Goal: Information Seeking & Learning: Find contact information

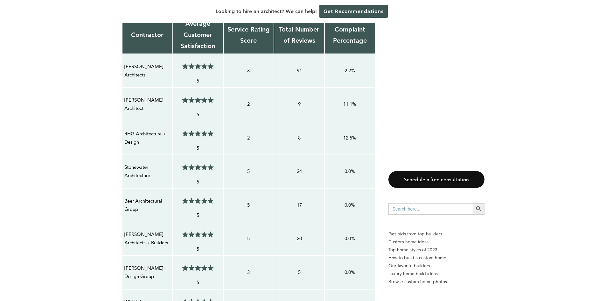
scroll to position [541, 0]
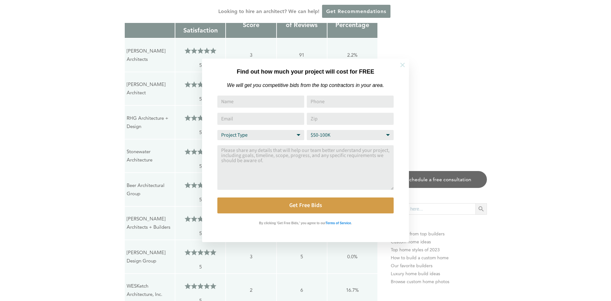
click at [401, 59] on button at bounding box center [402, 65] width 22 height 22
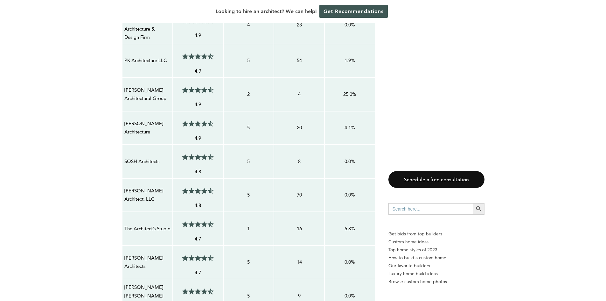
scroll to position [891, 0]
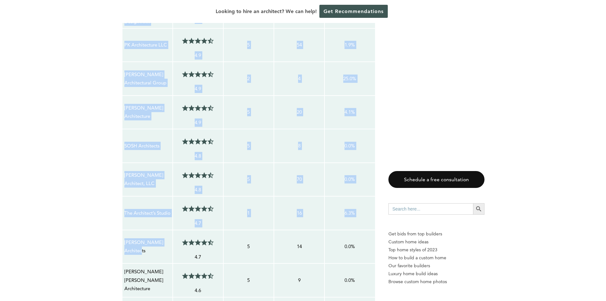
drag, startPoint x: 146, startPoint y: 247, endPoint x: 120, endPoint y: 237, distance: 27.3
click at [142, 244] on p "[PERSON_NAME] Architects" at bounding box center [147, 246] width 46 height 17
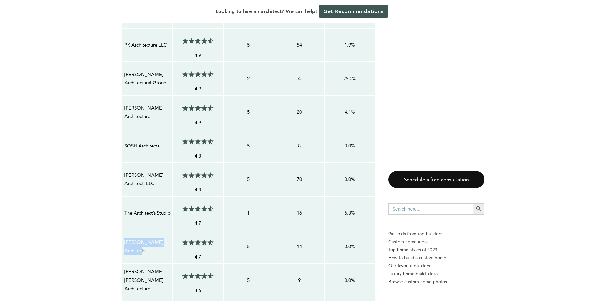
drag, startPoint x: 151, startPoint y: 246, endPoint x: 125, endPoint y: 237, distance: 27.9
click at [125, 238] on p "[PERSON_NAME] Architects" at bounding box center [147, 246] width 46 height 17
copy p "[PERSON_NAME] Architects"
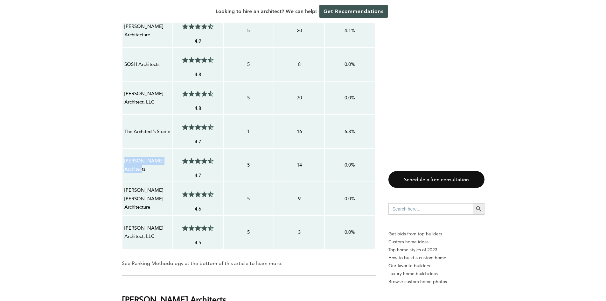
scroll to position [986, 0]
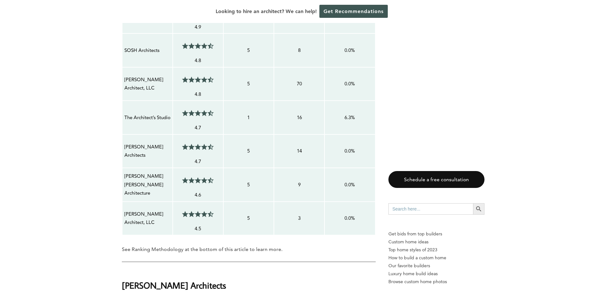
drag, startPoint x: 156, startPoint y: 185, endPoint x: 122, endPoint y: 177, distance: 34.3
click at [122, 177] on td "[PERSON_NAME] [PERSON_NAME] Architecture" at bounding box center [147, 185] width 51 height 34
copy p "[PERSON_NAME] [PERSON_NAME] Architecture"
click at [298, 245] on p "See Ranking Methodology at the bottom of this article to learn more." at bounding box center [249, 249] width 254 height 9
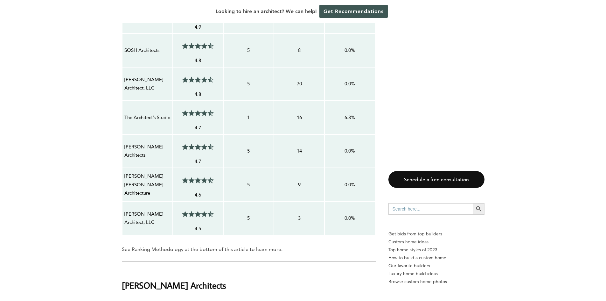
drag, startPoint x: 142, startPoint y: 218, endPoint x: 125, endPoint y: 208, distance: 19.2
click at [125, 210] on p "[PERSON_NAME] Architect, LLC" at bounding box center [147, 218] width 46 height 17
copy p "[PERSON_NAME] Architect, LLC"
drag, startPoint x: 160, startPoint y: 86, endPoint x: 122, endPoint y: 76, distance: 38.7
click at [122, 76] on td "[PERSON_NAME] Architect, LLC" at bounding box center [147, 84] width 51 height 34
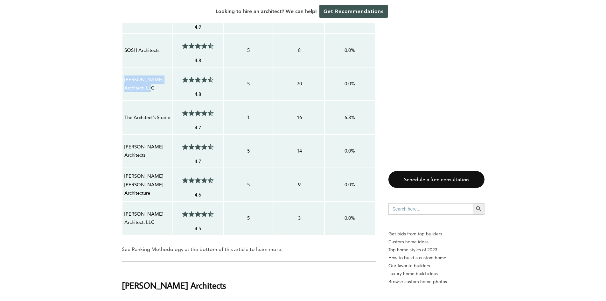
copy p "[PERSON_NAME] Architect, LLC"
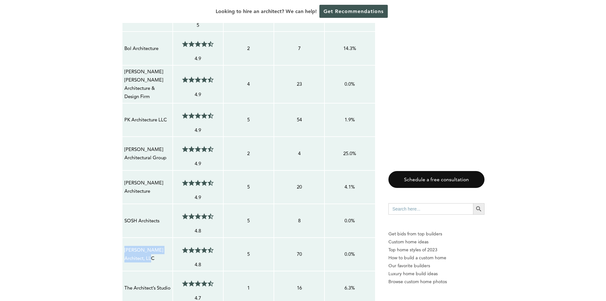
scroll to position [827, 0]
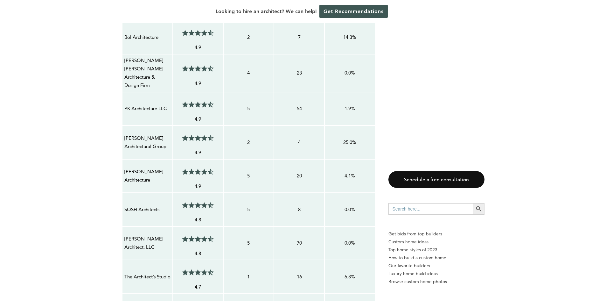
click at [157, 147] on td "[PERSON_NAME] Architectural Group" at bounding box center [147, 142] width 51 height 34
drag, startPoint x: 168, startPoint y: 141, endPoint x: 124, endPoint y: 135, distance: 43.9
click at [124, 135] on p "[PERSON_NAME] Architectural Group" at bounding box center [147, 142] width 46 height 17
copy p "[PERSON_NAME] Architectural Group"
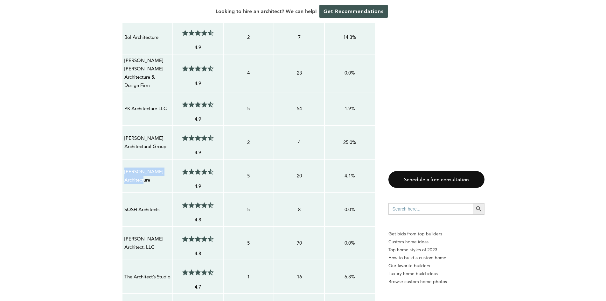
drag, startPoint x: 155, startPoint y: 175, endPoint x: 124, endPoint y: 166, distance: 32.1
click at [124, 167] on p "[PERSON_NAME] Architecture" at bounding box center [147, 175] width 46 height 17
copy p "[PERSON_NAME] Architecture"
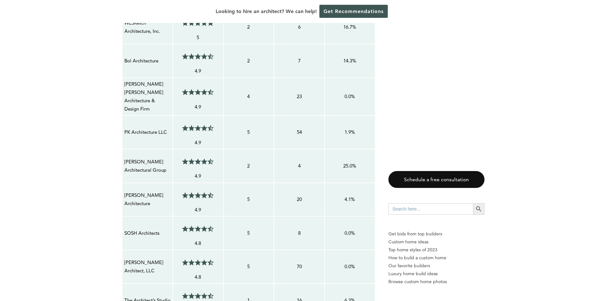
scroll to position [763, 0]
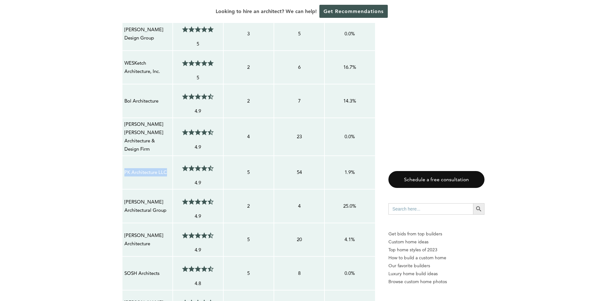
drag, startPoint x: 171, startPoint y: 168, endPoint x: 124, endPoint y: 169, distance: 47.4
click at [124, 170] on td "PK Architecture LLC" at bounding box center [147, 173] width 51 height 34
copy p "PK Architecture LLC"
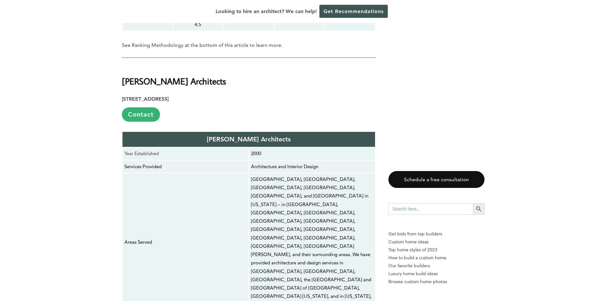
scroll to position [1336, 0]
